Goal: Task Accomplishment & Management: Complete application form

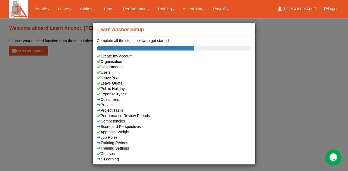
click at [63, 79] on div "Learn Anchor Setup Complete all the steps below to get started Create my accoun…" at bounding box center [174, 85] width 348 height 171
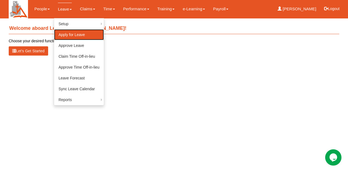
click at [70, 35] on link "Apply for Leave" at bounding box center [79, 34] width 50 height 11
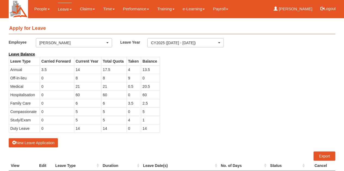
select select "50"
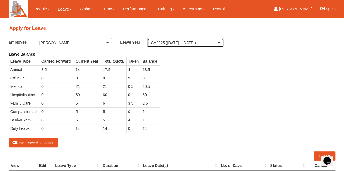
click at [218, 41] on div "CY2025 ([DATE] - [DATE])" at bounding box center [185, 42] width 69 height 5
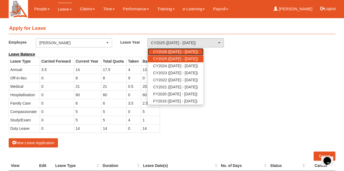
click at [197, 52] on span "CY2026 ([DATE] - [DATE])" at bounding box center [175, 51] width 45 height 5
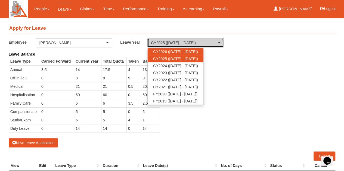
select select "80"
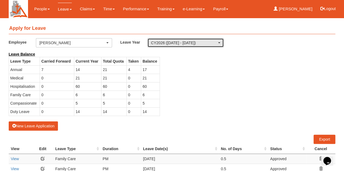
select select "50"
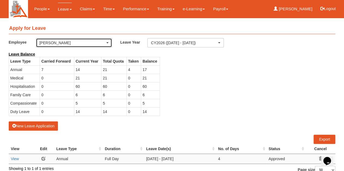
click at [105, 42] on div "[PERSON_NAME]" at bounding box center [73, 42] width 69 height 5
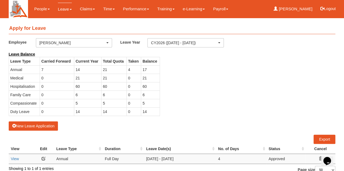
scroll to position [1, 0]
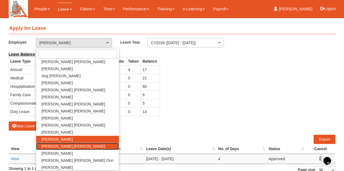
click at [72, 147] on span "[PERSON_NAME] [PERSON_NAME]" at bounding box center [74, 146] width 64 height 5
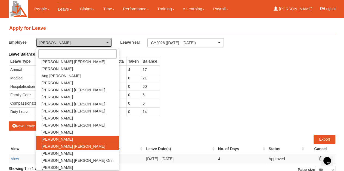
select select "c4f0c6fa-9d86-4a46-b1e9-d948dc1e8116"
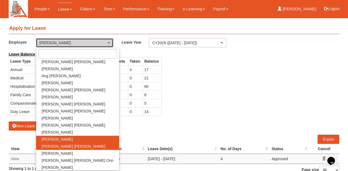
select select "50"
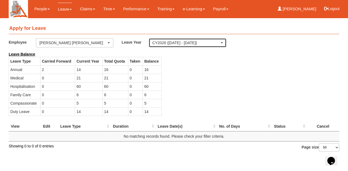
click at [223, 42] on div "CY2026 ([DATE] - [DATE])" at bounding box center [187, 43] width 77 height 9
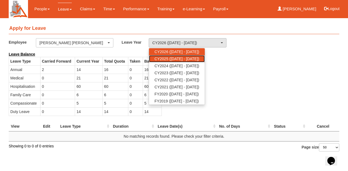
click at [199, 59] on span "CY2025 ([DATE] - [DATE])" at bounding box center [176, 58] width 45 height 5
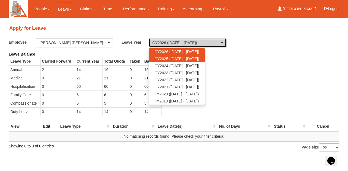
select select "68"
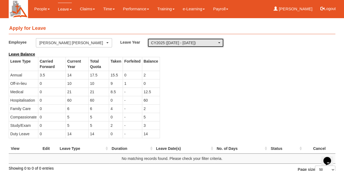
select select "50"
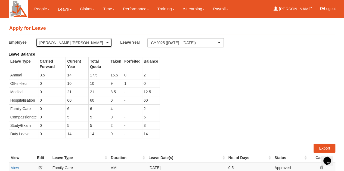
click at [108, 44] on div "[PERSON_NAME] [PERSON_NAME]" at bounding box center [73, 42] width 69 height 5
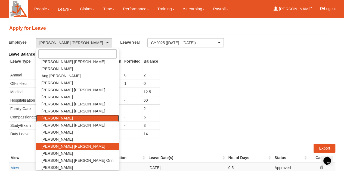
click at [72, 118] on link "[PERSON_NAME]" at bounding box center [77, 118] width 83 height 7
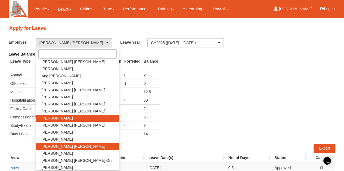
select select "7ec8040d-b256-445b-89ea-c1bc71c94da1"
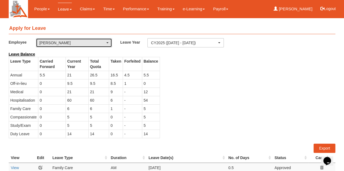
select select "50"
click at [108, 43] on div "[PERSON_NAME]" at bounding box center [73, 42] width 69 height 5
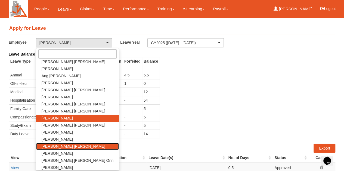
click at [76, 144] on link "[PERSON_NAME] [PERSON_NAME]" at bounding box center [77, 146] width 83 height 7
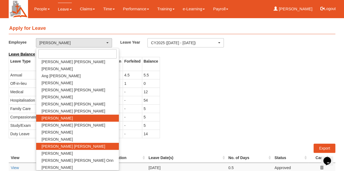
select select "c4f0c6fa-9d86-4a46-b1e9-d948dc1e8116"
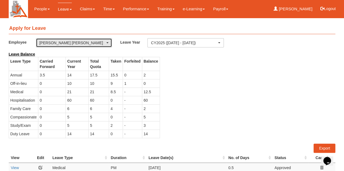
select select "50"
click at [107, 39] on div "[PERSON_NAME] [PERSON_NAME]" at bounding box center [74, 43] width 76 height 9
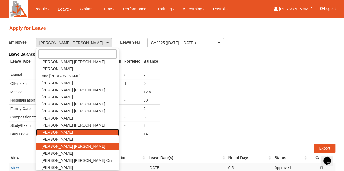
click at [70, 130] on link "[PERSON_NAME]" at bounding box center [77, 132] width 83 height 7
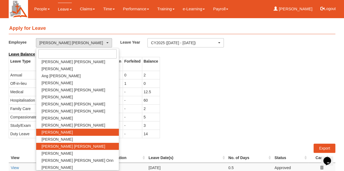
select select "fd1d6c2e-6468-4476-893b-c728d98a4cf2"
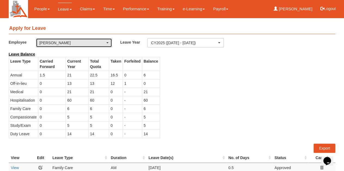
select select "50"
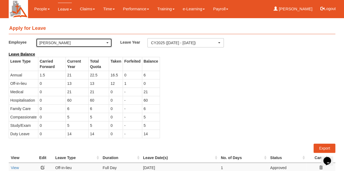
click at [109, 42] on div "[PERSON_NAME]" at bounding box center [74, 43] width 76 height 9
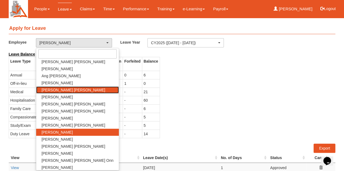
click at [82, 91] on link "[PERSON_NAME] [PERSON_NAME]" at bounding box center [77, 90] width 83 height 7
select select "a0d2279d-7f16-413a-a6b4-1e027e0ada84"
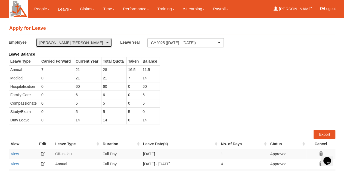
select select "50"
click at [107, 43] on span "button" at bounding box center [107, 42] width 2 height 1
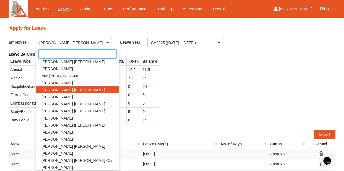
scroll to position [0, 0]
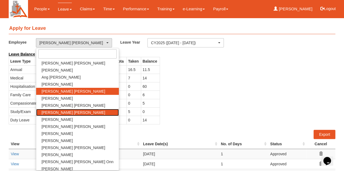
click at [68, 112] on span "[PERSON_NAME] [PERSON_NAME]" at bounding box center [74, 112] width 64 height 5
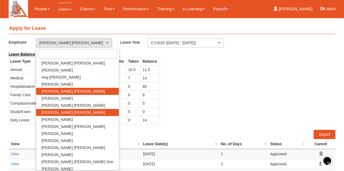
select select "3ced2617-e61e-48b8-9bf4-1d9940f80420"
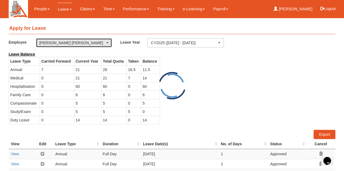
select select "50"
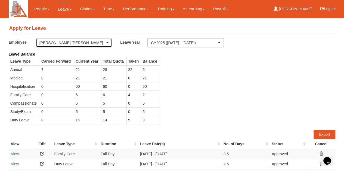
click at [109, 43] on div "[PERSON_NAME] [PERSON_NAME]" at bounding box center [74, 43] width 76 height 9
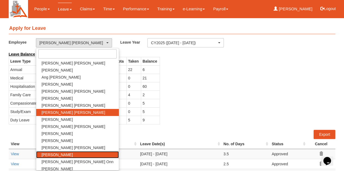
click at [74, 153] on link "[PERSON_NAME]" at bounding box center [77, 155] width 83 height 7
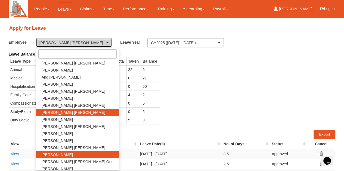
select select "ad11f1bf-f1ab-4ddb-b220-bccf8aff300b"
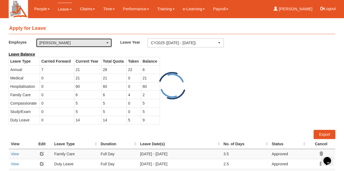
select select "50"
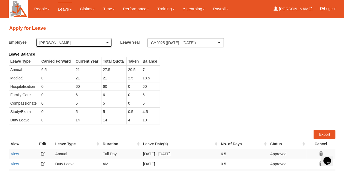
click at [108, 42] on span "button" at bounding box center [107, 42] width 2 height 1
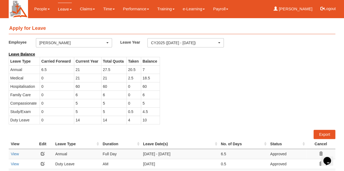
scroll to position [1, 0]
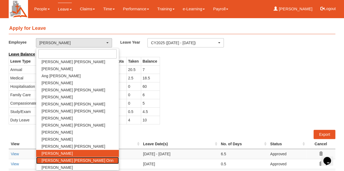
click at [64, 159] on span "[PERSON_NAME] [PERSON_NAME] Onn" at bounding box center [78, 160] width 72 height 5
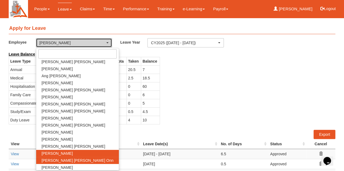
select select "33b7d364-9747-4a07-8f55-35dfd14eb423"
select select "50"
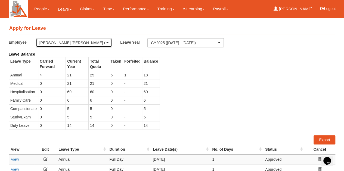
click at [106, 39] on div "[PERSON_NAME] [PERSON_NAME] Onn" at bounding box center [74, 43] width 76 height 9
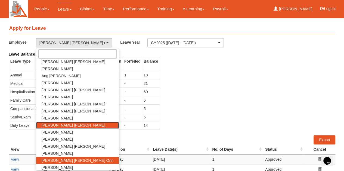
click at [67, 125] on span "[PERSON_NAME] [PERSON_NAME]" at bounding box center [74, 125] width 64 height 5
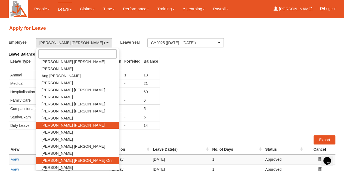
select select "f508ffee-8caf-4a75-b66e-9697224462ca"
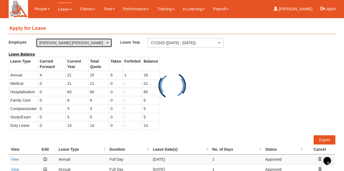
select select "50"
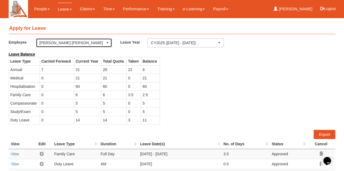
click at [107, 42] on div "[PERSON_NAME] [PERSON_NAME]" at bounding box center [73, 42] width 69 height 5
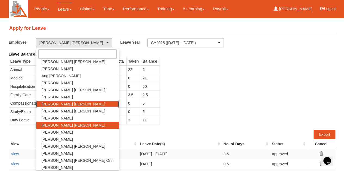
click at [78, 105] on link "[PERSON_NAME] [PERSON_NAME]" at bounding box center [77, 104] width 83 height 7
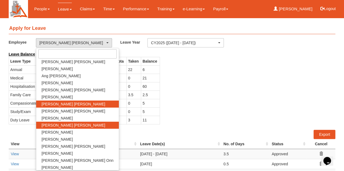
select select "8082e7fa-7102-48fb-96c6-2973b730975d"
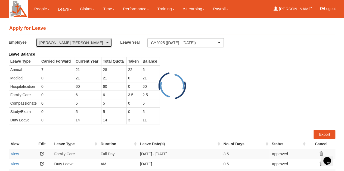
select select "50"
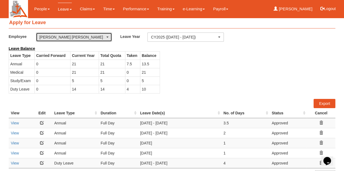
scroll to position [0, 0]
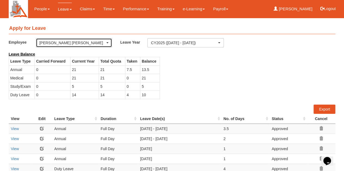
click at [109, 42] on div "[PERSON_NAME] [PERSON_NAME]" at bounding box center [74, 43] width 76 height 9
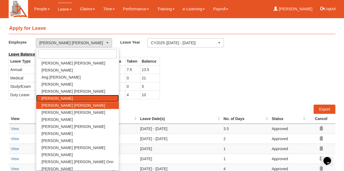
click at [79, 97] on link "[PERSON_NAME]" at bounding box center [77, 98] width 83 height 7
select select "1376b66d-cf92-4a37-a66c-a6166d4a411f"
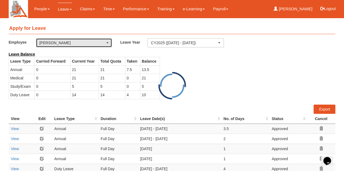
select select "50"
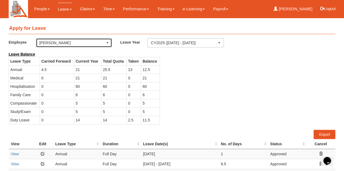
click at [109, 45] on div "[PERSON_NAME]" at bounding box center [74, 43] width 76 height 9
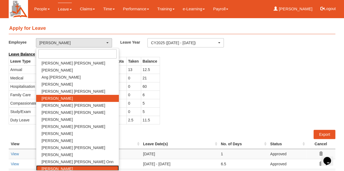
click at [70, 168] on link "[PERSON_NAME]" at bounding box center [77, 169] width 83 height 7
select select "ef523d2c-8f52-4705-b844-c42317c55608"
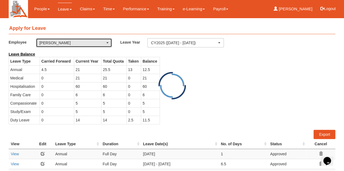
select select "50"
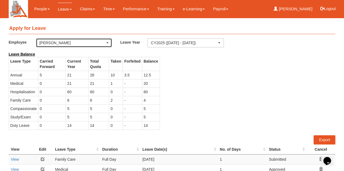
click at [107, 42] on div "[PERSON_NAME]" at bounding box center [73, 42] width 69 height 5
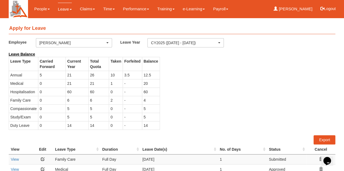
scroll to position [1, 0]
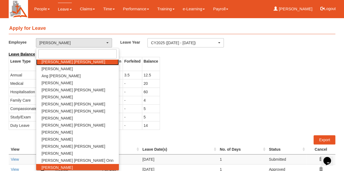
click at [72, 59] on span "[PERSON_NAME] [PERSON_NAME]" at bounding box center [74, 61] width 64 height 5
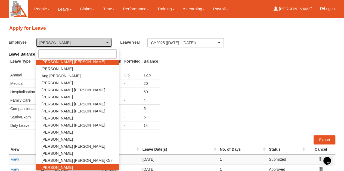
select select "a6aefec5-7aae-467e-808d-301ccaf97d9b"
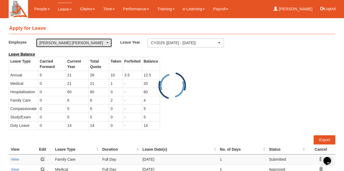
select select "50"
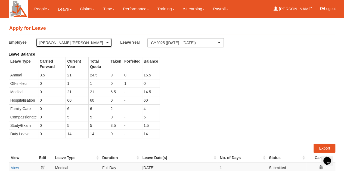
click at [108, 43] on span "button" at bounding box center [107, 42] width 2 height 1
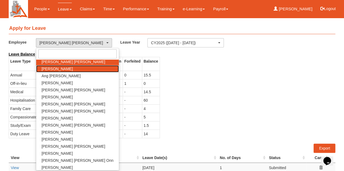
click at [88, 71] on link "[PERSON_NAME]" at bounding box center [77, 68] width 83 height 7
select select "f0e27386-7656-43ad-903c-a599e8f520ea"
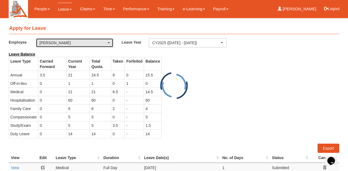
select select "50"
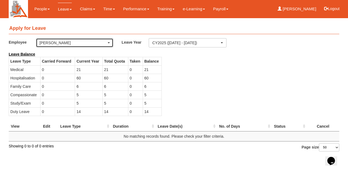
click at [110, 43] on div "[PERSON_NAME]" at bounding box center [74, 43] width 77 height 9
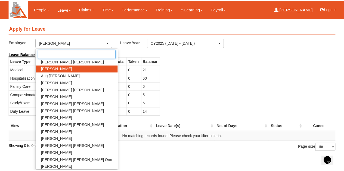
scroll to position [0, 0]
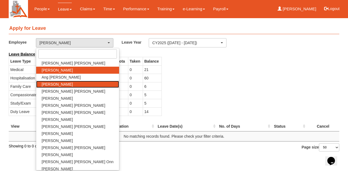
click at [73, 84] on span "[PERSON_NAME]" at bounding box center [57, 84] width 31 height 5
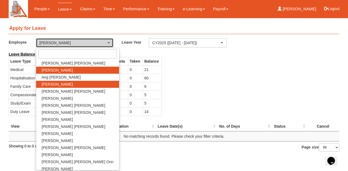
select select "fa1f75c4-3f12-46d6-9215-898d2b1ecbb2"
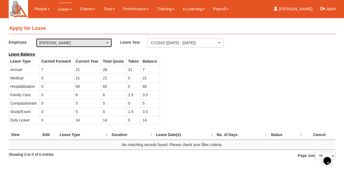
select select "50"
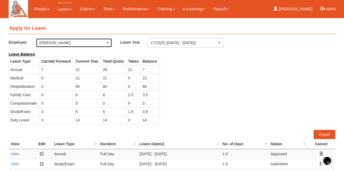
click at [107, 43] on span "button" at bounding box center [107, 42] width 2 height 1
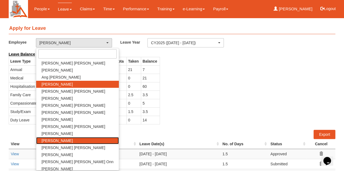
click at [79, 141] on link "[PERSON_NAME]" at bounding box center [77, 140] width 83 height 7
select select "0dfe8031-4a5d-46ac-b1c2-7320410fc79d"
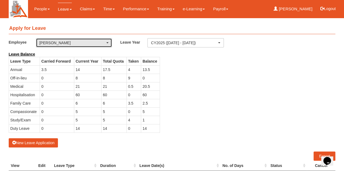
select select "50"
